Goal: Participate in discussion: Engage in conversation with other users on a specific topic

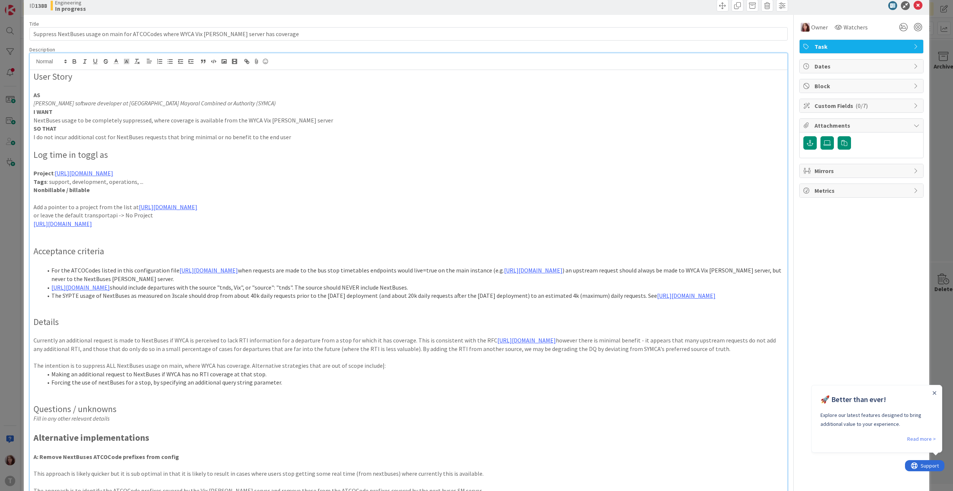
scroll to position [570, 0]
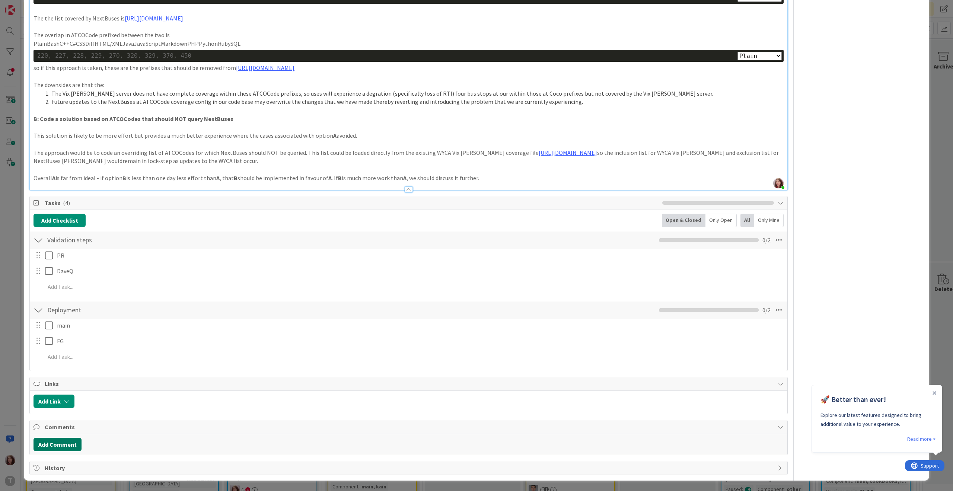
click at [58, 441] on button "Add Comment" at bounding box center [58, 444] width 48 height 13
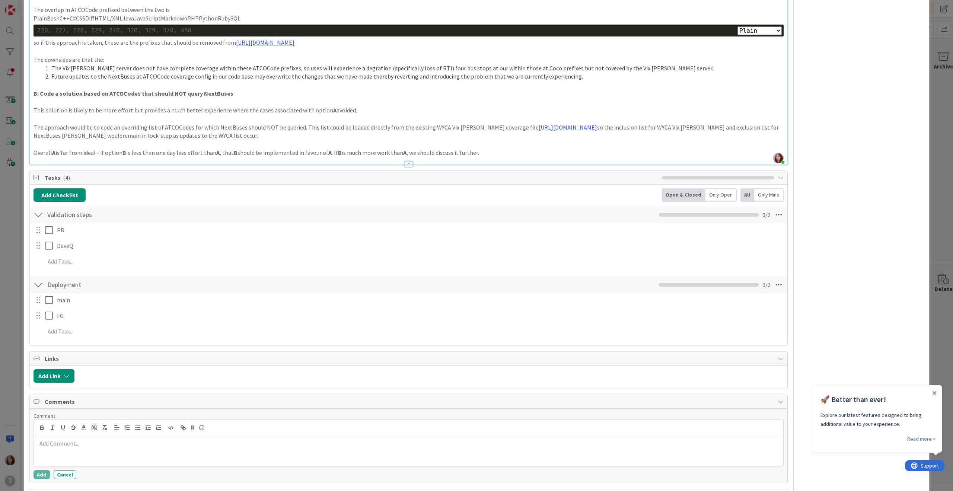
click at [93, 448] on p at bounding box center [409, 443] width 744 height 9
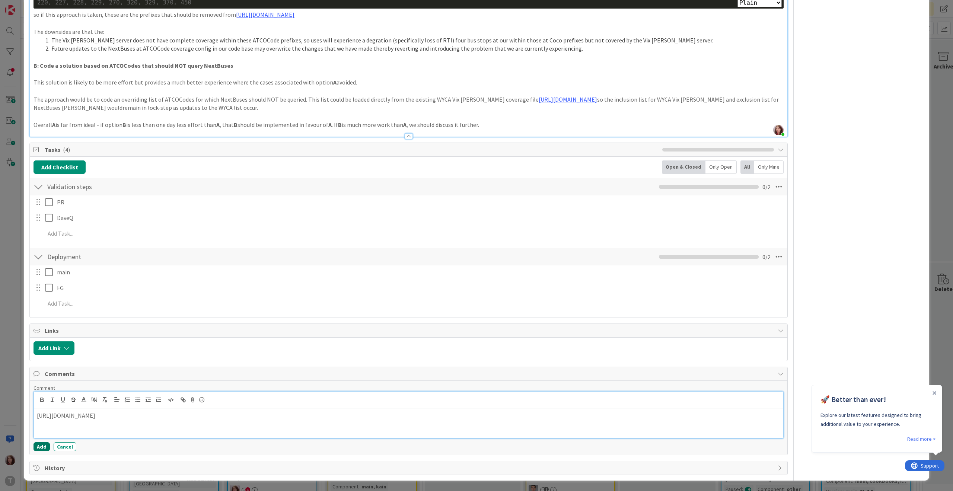
click at [36, 444] on button "Add" at bounding box center [42, 446] width 16 height 9
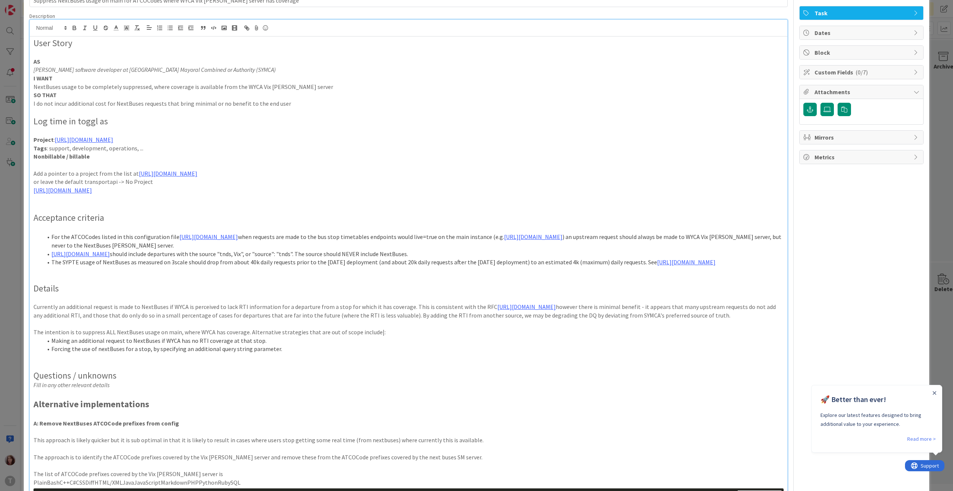
scroll to position [0, 0]
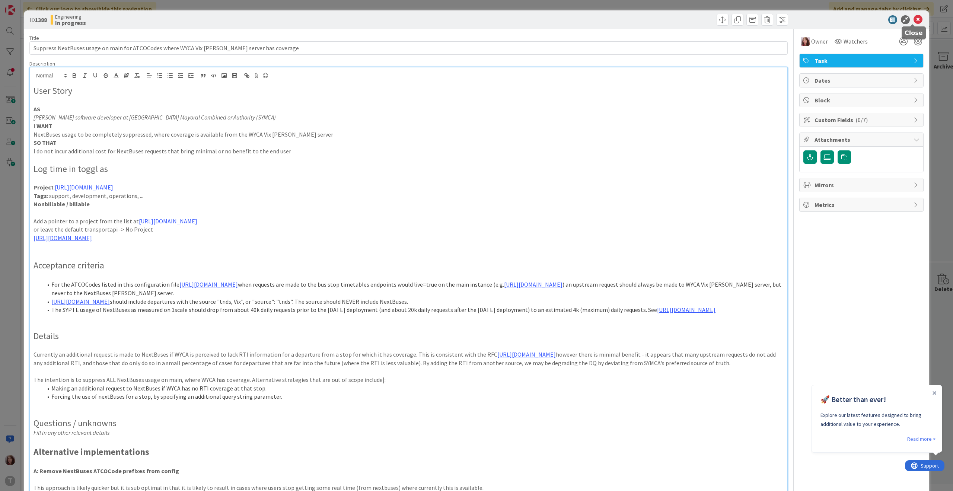
click at [914, 19] on icon at bounding box center [918, 19] width 9 height 9
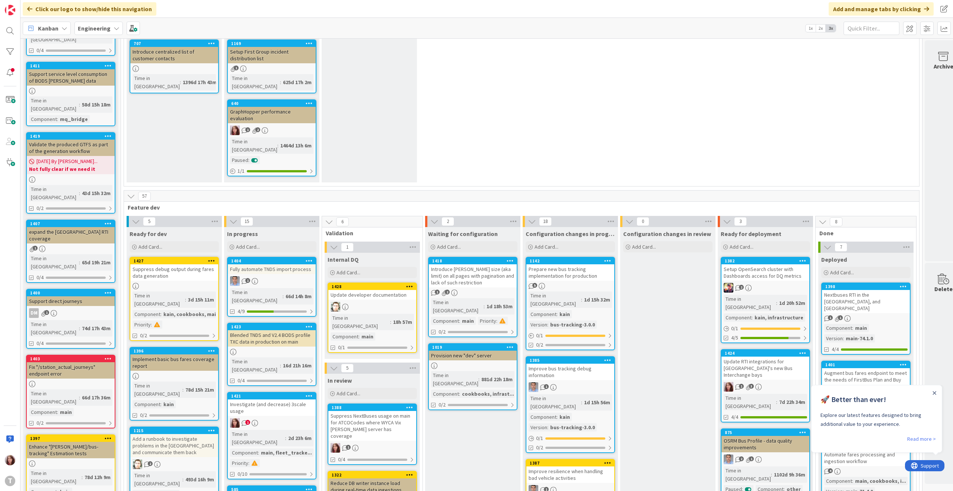
click at [245, 420] on span "1" at bounding box center [247, 422] width 5 height 5
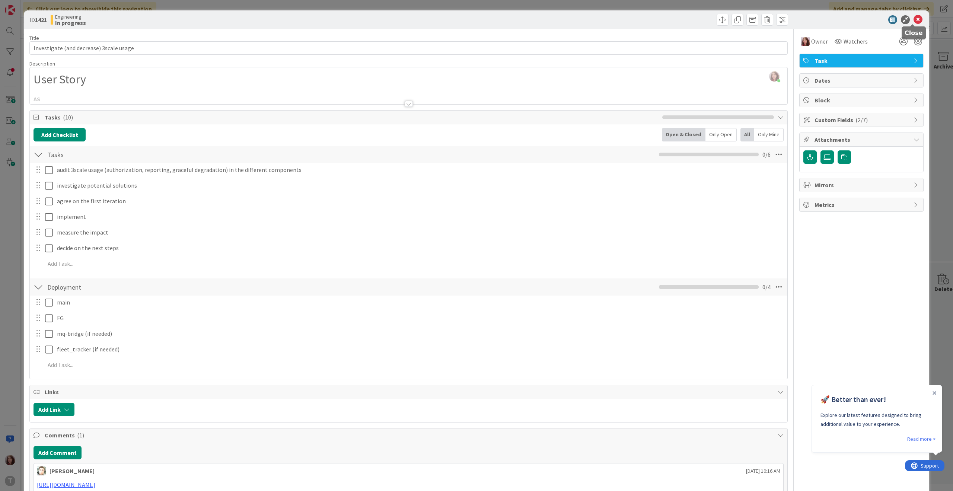
click at [914, 20] on icon at bounding box center [918, 19] width 9 height 9
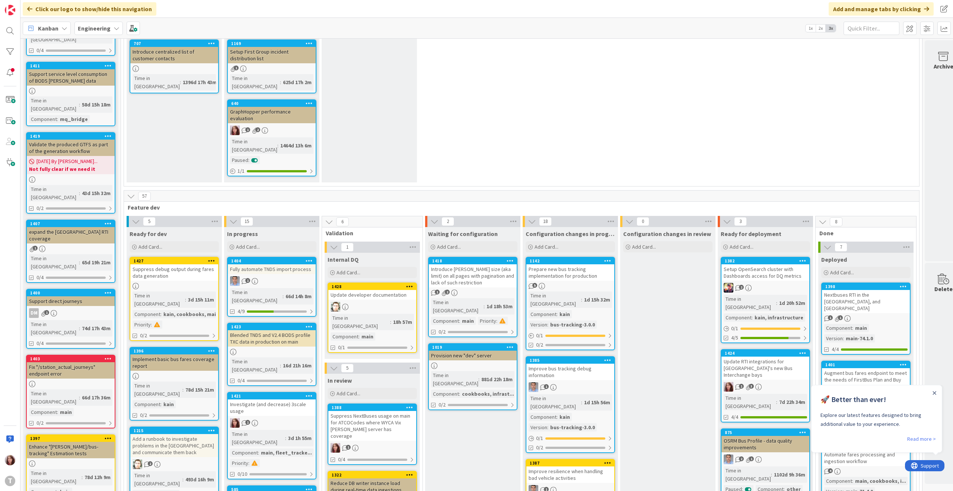
click at [372, 411] on div "Suppress NextBuses usage on main for ATCOCodes where WYCA Vix [PERSON_NAME] ser…" at bounding box center [372, 426] width 88 height 30
